Goal: Task Accomplishment & Management: Complete application form

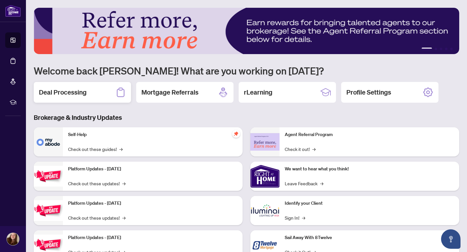
click at [104, 90] on div "Deal Processing" at bounding box center [82, 92] width 97 height 21
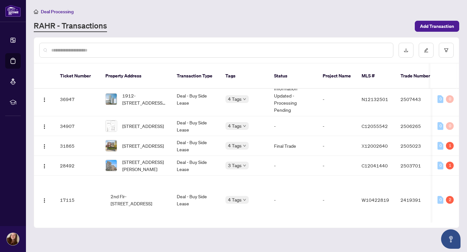
drag, startPoint x: 146, startPoint y: 103, endPoint x: 167, endPoint y: 252, distance: 150.2
click at [167, 252] on main "Deal Processing [PERSON_NAME] - Transactions Add Transaction Ticket Number Prop…" at bounding box center [246, 126] width 441 height 252
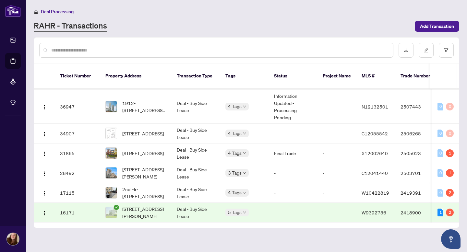
click at [153, 245] on main "Deal Processing [PERSON_NAME] - Transactions Add Transaction Ticket Number Prop…" at bounding box center [246, 126] width 441 height 252
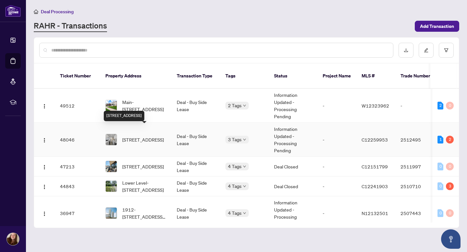
click at [139, 136] on span "[STREET_ADDRESS]" at bounding box center [142, 139] width 41 height 7
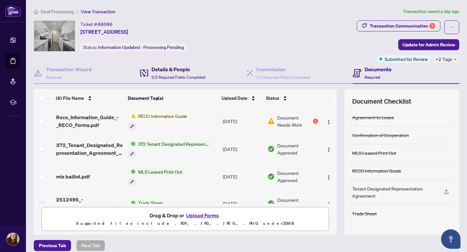
click at [175, 74] on div "Details & People 2/2 Required Fields Completed" at bounding box center [178, 72] width 54 height 15
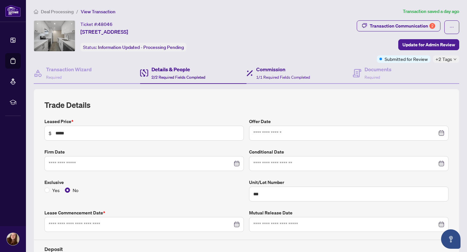
type input "**********"
click at [374, 72] on h4 "Documents" at bounding box center [377, 69] width 27 height 8
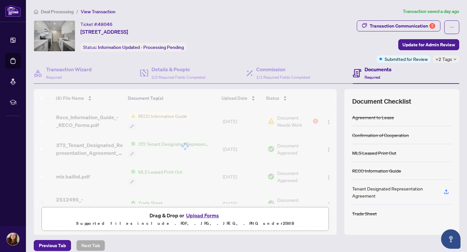
scroll to position [8, 0]
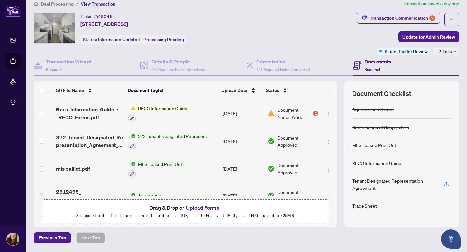
click at [206, 208] on button "Upload Forms" at bounding box center [202, 208] width 37 height 8
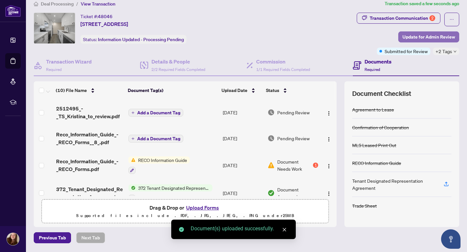
click at [438, 37] on span "Update for Admin Review" at bounding box center [428, 37] width 53 height 10
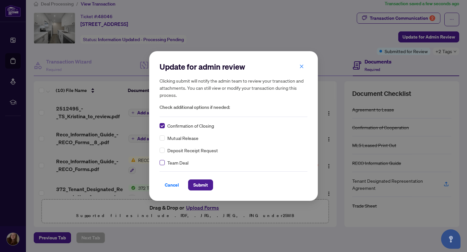
click at [162, 165] on label at bounding box center [161, 162] width 5 height 7
click at [204, 185] on span "Submit" at bounding box center [200, 185] width 15 height 10
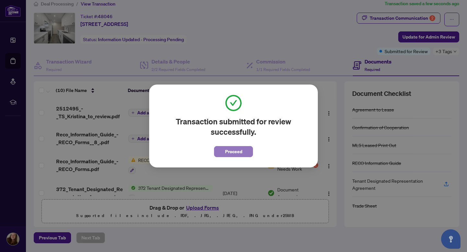
click at [226, 149] on span "Proceed" at bounding box center [233, 152] width 17 height 10
